Goal: Information Seeking & Learning: Learn about a topic

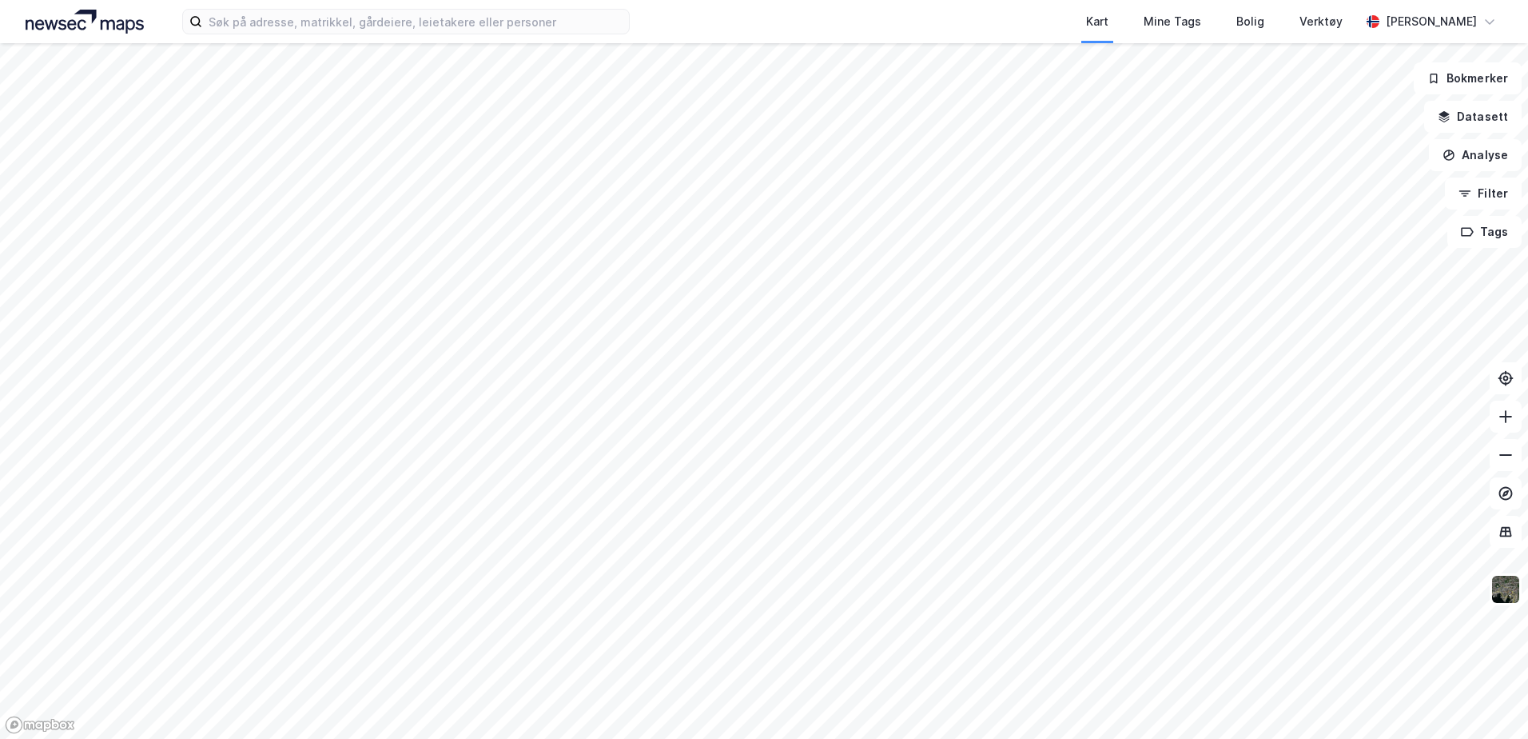
click at [460, 39] on div "Kart Mine Tags Bolig Verktøy [PERSON_NAME]" at bounding box center [764, 21] width 1528 height 43
click at [462, 22] on input at bounding box center [415, 22] width 427 height 24
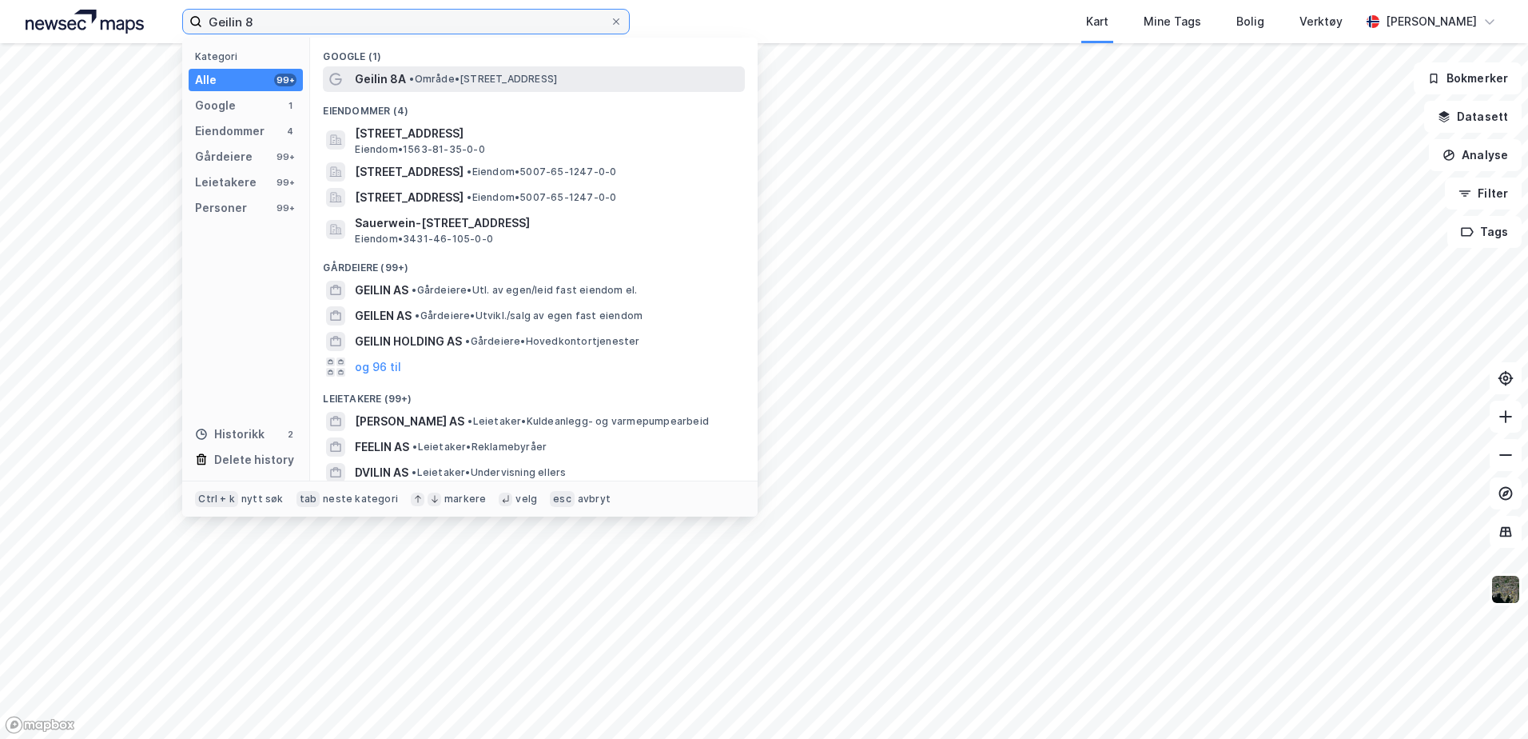
type input "Geilin 8"
click at [400, 81] on span "Geilin 8A" at bounding box center [380, 79] width 51 height 19
